Goal: Task Accomplishment & Management: Use online tool/utility

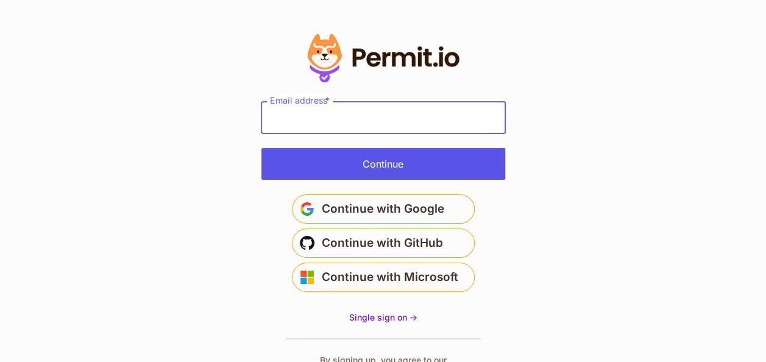
type input "**********"
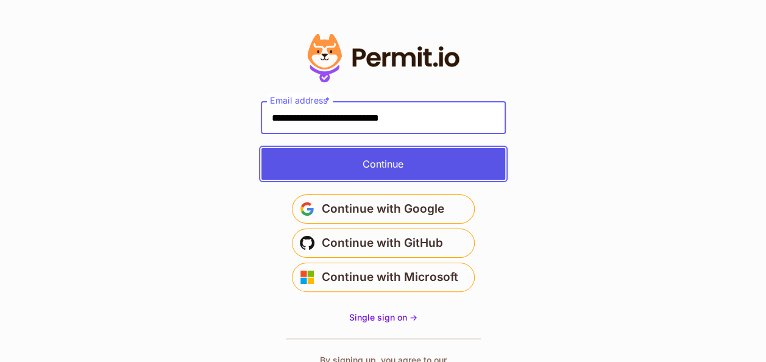
click at [393, 165] on button "Continue" at bounding box center [384, 164] width 244 height 32
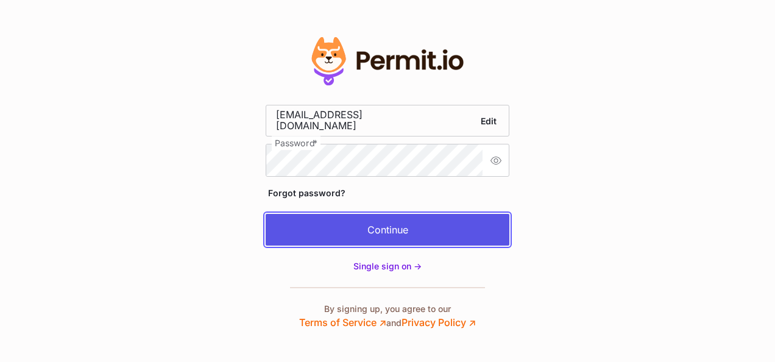
click at [394, 229] on button "Continue" at bounding box center [388, 230] width 244 height 32
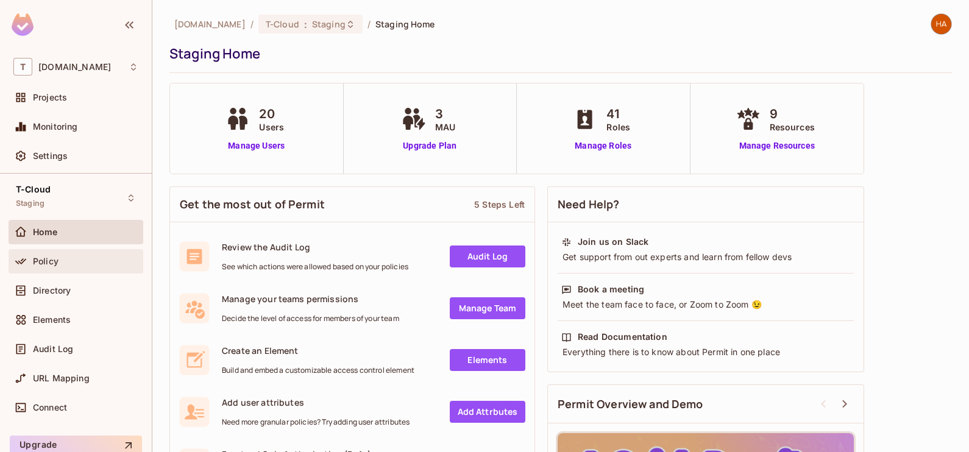
click at [79, 269] on div "Policy" at bounding box center [76, 261] width 135 height 24
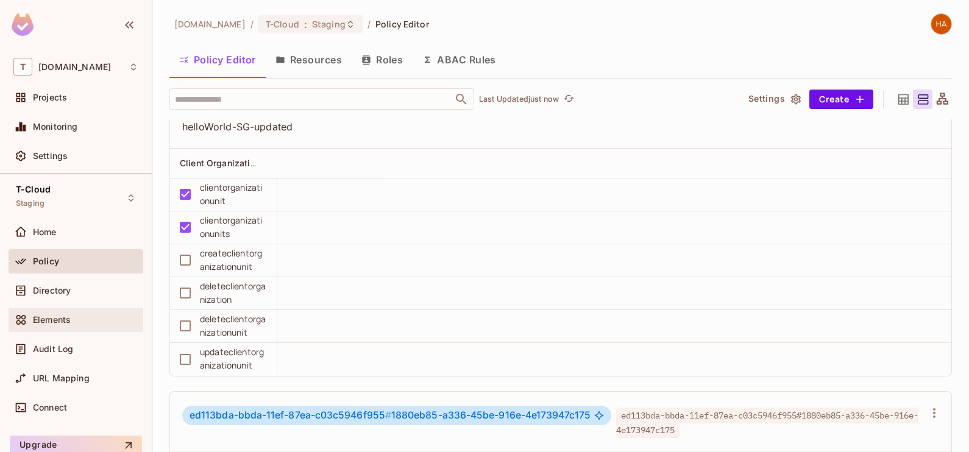
scroll to position [1993, 0]
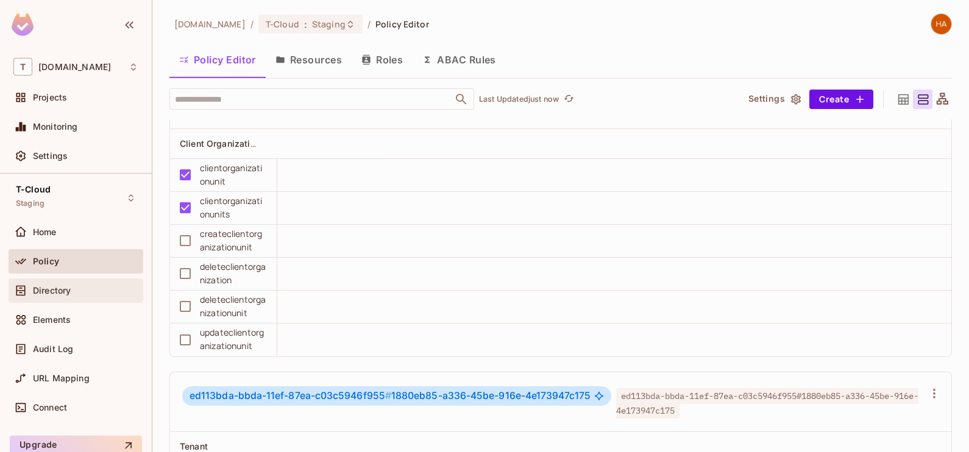
click at [91, 293] on div "Directory" at bounding box center [85, 291] width 105 height 10
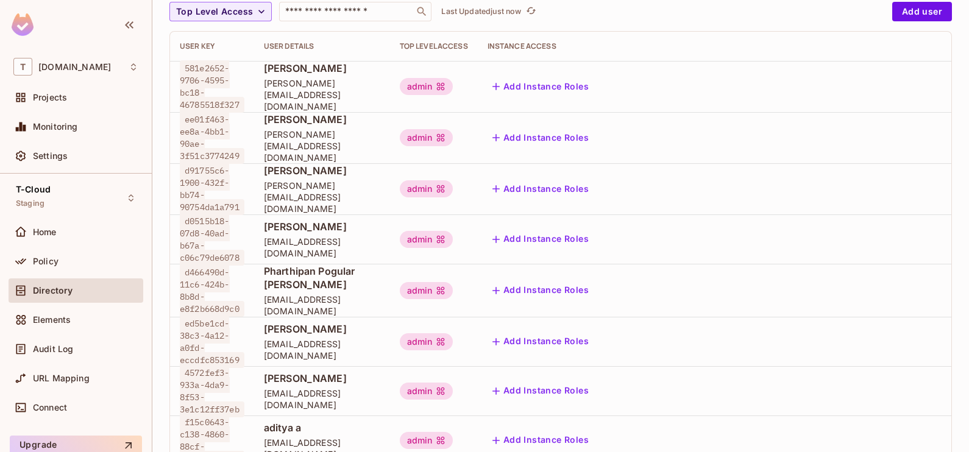
scroll to position [132, 0]
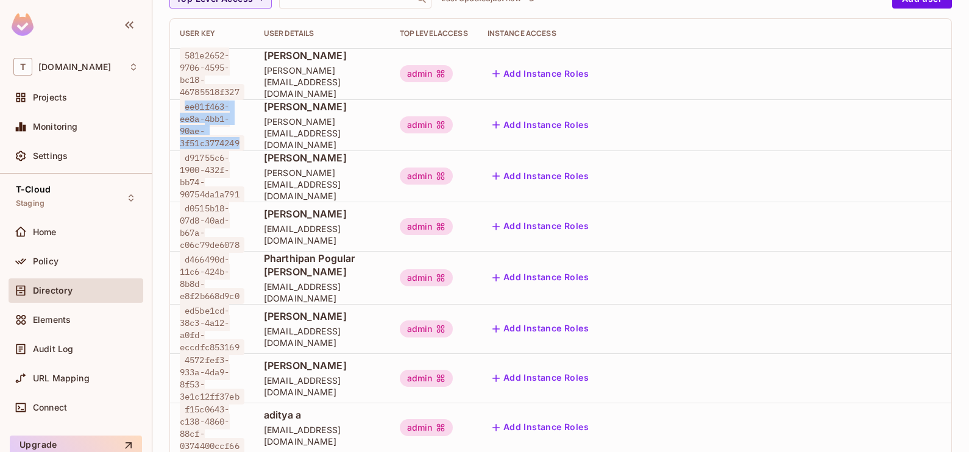
drag, startPoint x: 246, startPoint y: 134, endPoint x: 180, endPoint y: 100, distance: 74.2
click at [180, 100] on span "ee01f463-ee8a-4bb1-90ae-3f51c3774249" at bounding box center [212, 125] width 65 height 52
copy span "ee01f463-ee8a-4bb1-90ae-3f51c3774249"
click at [249, 177] on td "d91755c6-1900-432f-bb74-90754da1a791" at bounding box center [212, 176] width 84 height 51
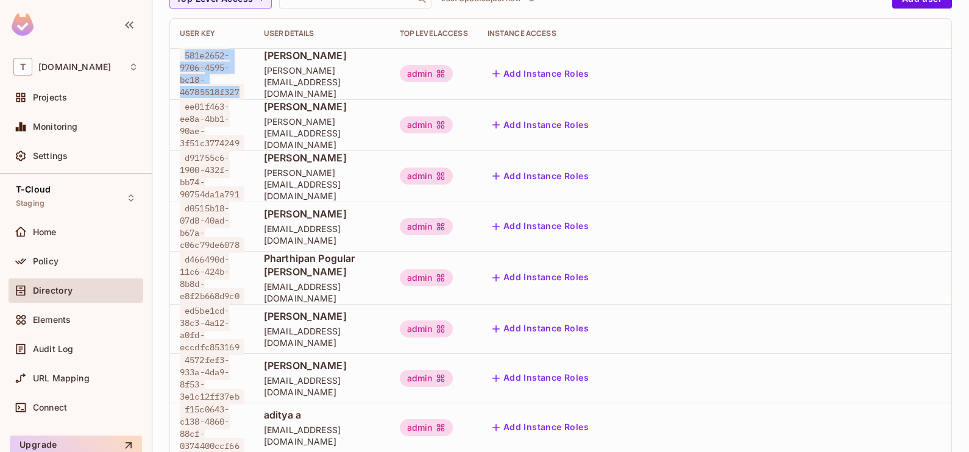
drag, startPoint x: 248, startPoint y: 84, endPoint x: 183, endPoint y: 49, distance: 74.2
click at [183, 49] on td "581e2652-9706-4595-bc18-46785518f327" at bounding box center [212, 73] width 84 height 51
copy span "581e2652-9706-4595-bc18-46785518f327"
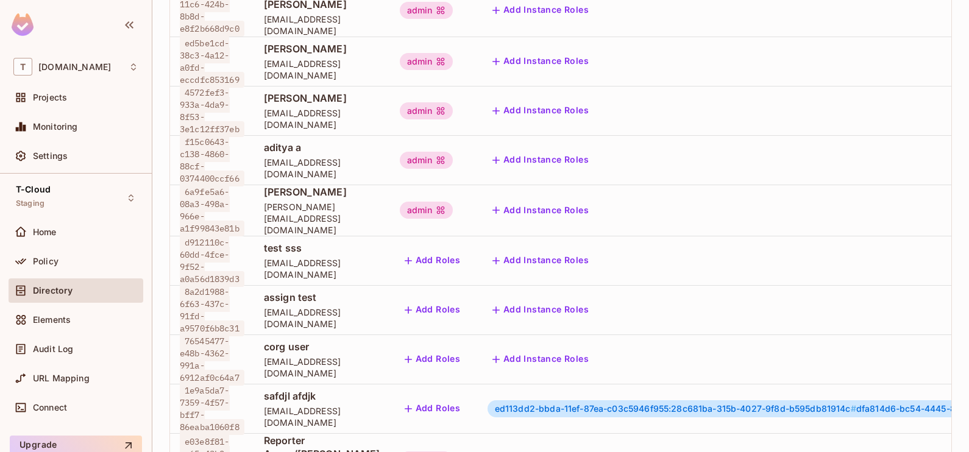
scroll to position [468, 0]
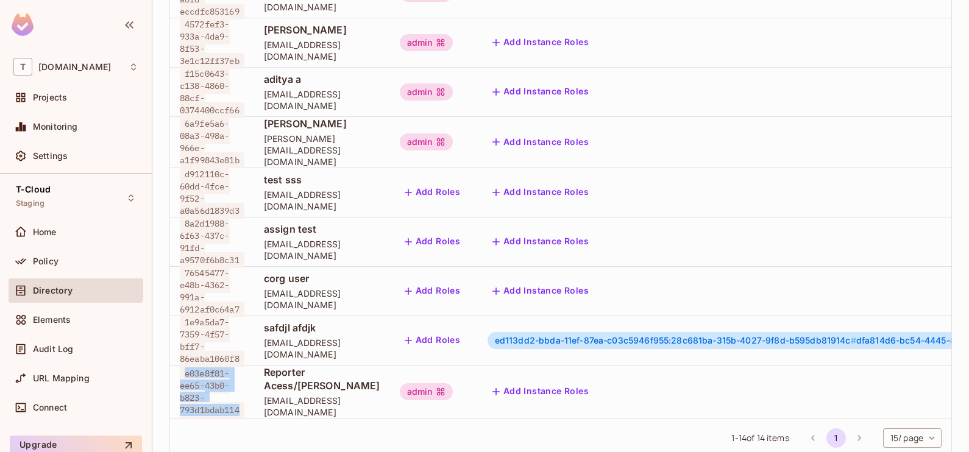
drag, startPoint x: 249, startPoint y: 368, endPoint x: 183, endPoint y: 335, distance: 73.3
click at [183, 365] on td "e03e8f81-ee65-43b0-b823-793d1bdab114" at bounding box center [212, 391] width 84 height 53
copy span "e03e8f81-ee65-43b0-b823-793d1bdab114"
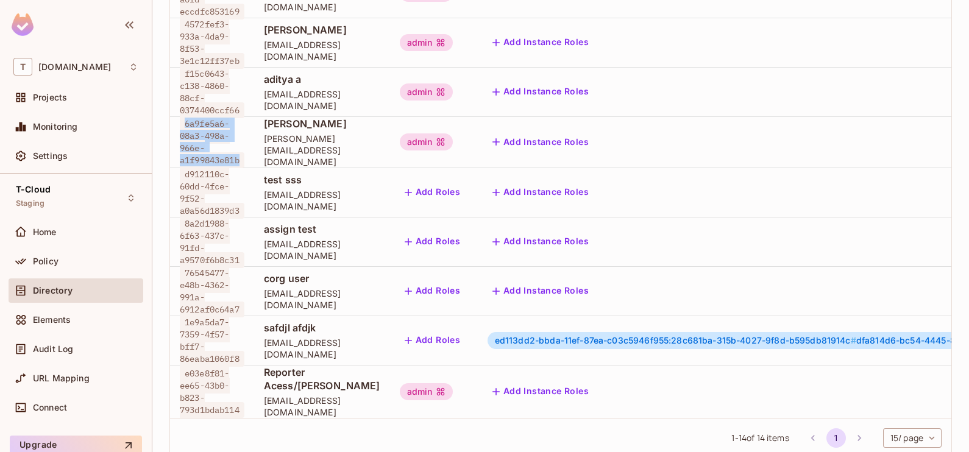
drag, startPoint x: 247, startPoint y: 128, endPoint x: 177, endPoint y: 103, distance: 74.4
click at [177, 116] on td "6a9fe5a6-08a3-498a-966e-a1f99843e81b" at bounding box center [212, 141] width 84 height 51
copy span "6a9fe5a6-08a3-498a-966e-a1f99843e81b"
